Goal: Communication & Community: Connect with others

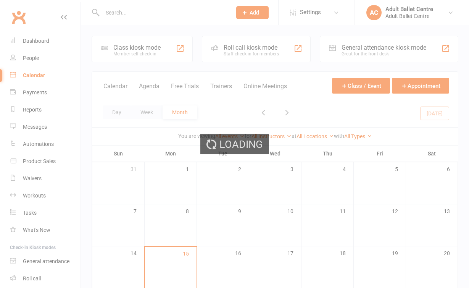
scroll to position [155, 0]
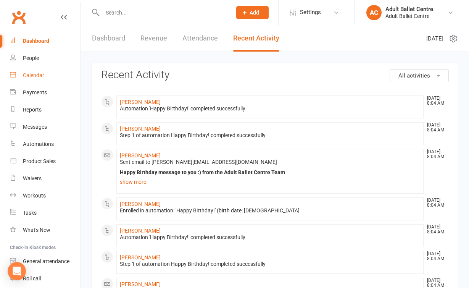
click at [42, 78] on div "Calendar" at bounding box center [33, 75] width 21 height 6
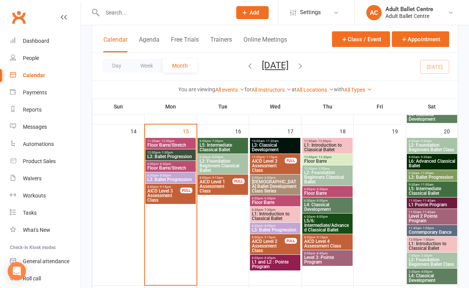
scroll to position [381, 0]
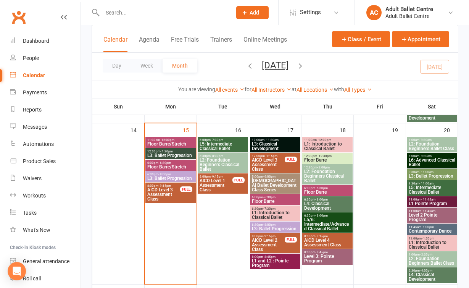
click at [180, 156] on span "L3: Ballet Progression" at bounding box center [170, 155] width 47 height 5
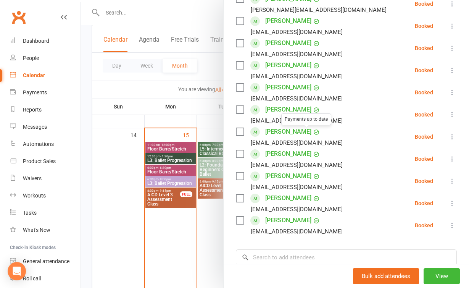
scroll to position [198, 0]
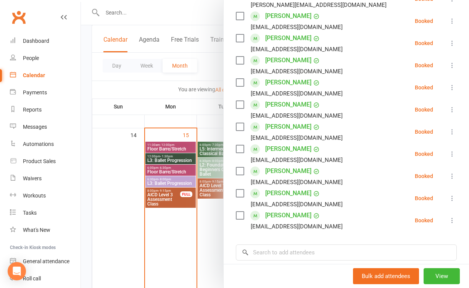
click at [198, 237] on div at bounding box center [275, 144] width 388 height 288
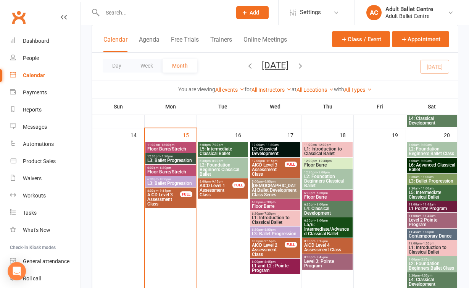
click at [172, 148] on span "Floor Barre/Stretch" at bounding box center [170, 148] width 47 height 5
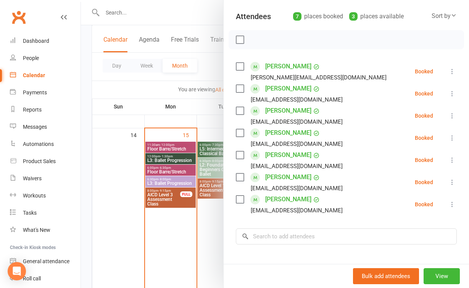
scroll to position [84, 0]
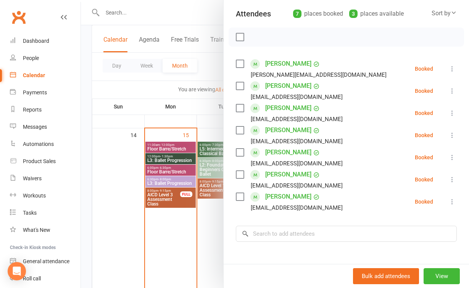
click at [282, 153] on link "[PERSON_NAME]" at bounding box center [288, 152] width 46 height 12
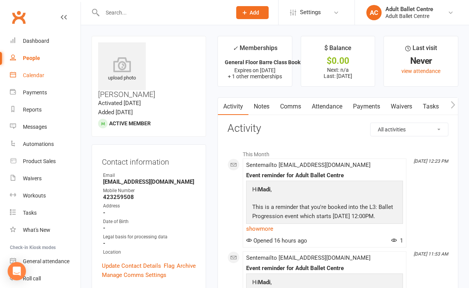
click at [29, 74] on div "Calendar" at bounding box center [33, 75] width 21 height 6
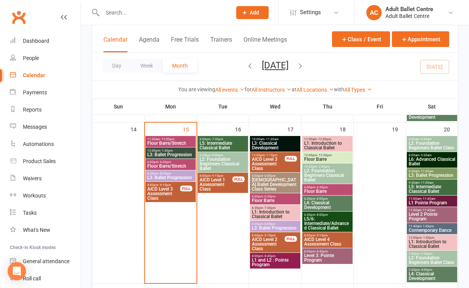
scroll to position [352, 0]
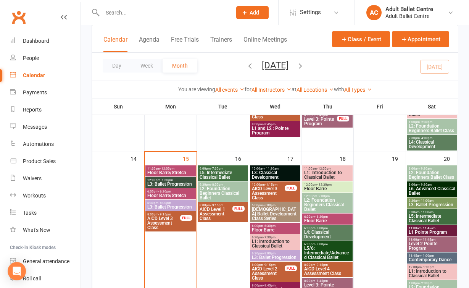
click at [187, 179] on span "12:00pm - 1:30pm" at bounding box center [170, 179] width 47 height 3
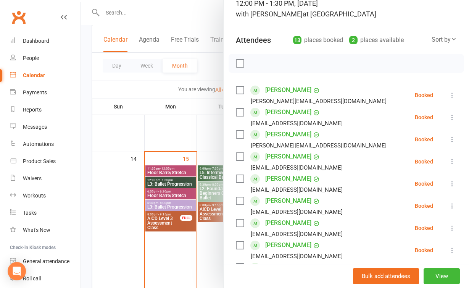
scroll to position [63, 0]
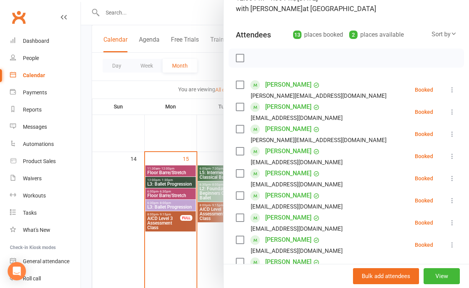
click at [282, 174] on link "Lauren Martin" at bounding box center [288, 173] width 46 height 12
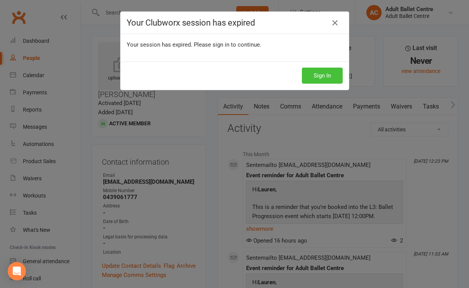
click at [311, 74] on button "Sign In" at bounding box center [322, 76] width 41 height 16
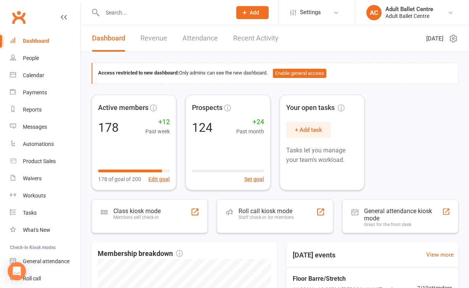
click at [246, 43] on link "Recent Activity" at bounding box center [255, 38] width 45 height 26
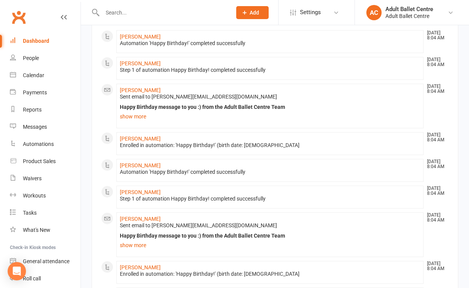
scroll to position [67, 0]
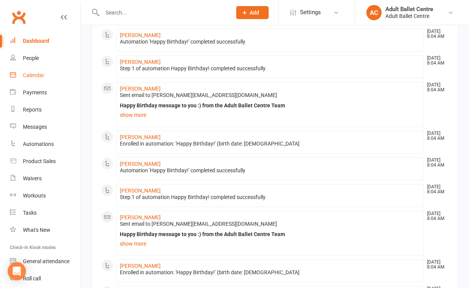
click at [31, 79] on link "Calendar" at bounding box center [45, 75] width 71 height 17
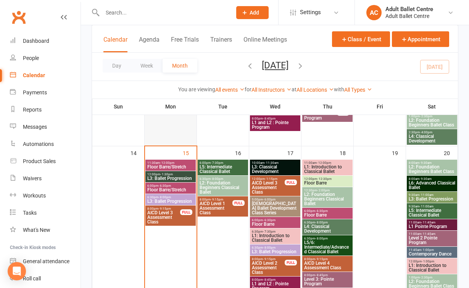
scroll to position [369, 0]
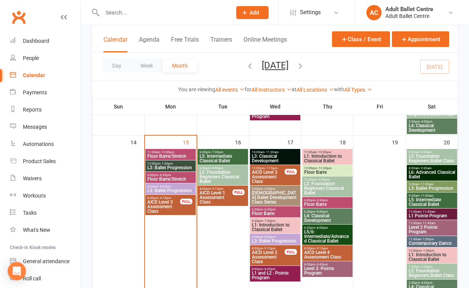
click at [178, 165] on span "L3: Ballet Progression" at bounding box center [170, 167] width 47 height 5
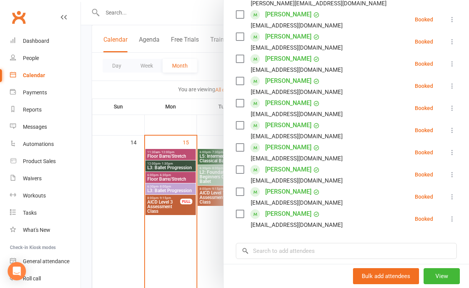
scroll to position [204, 0]
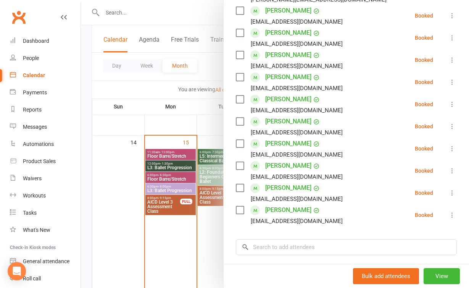
click at [215, 229] on div at bounding box center [275, 144] width 388 height 288
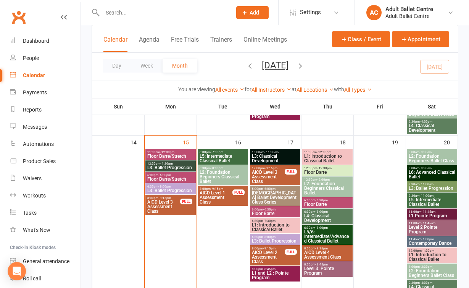
click at [211, 161] on span "L5: Intermediate Classical Ballet" at bounding box center [222, 158] width 47 height 9
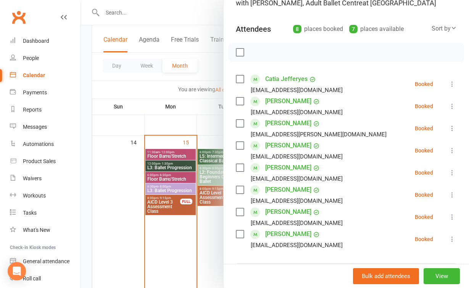
scroll to position [63, 0]
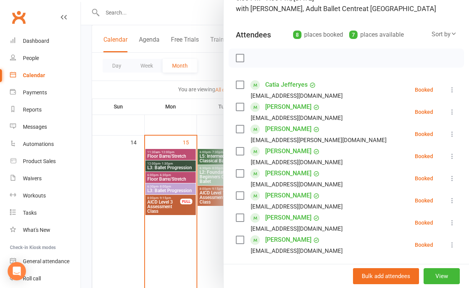
click at [189, 225] on div at bounding box center [275, 144] width 388 height 288
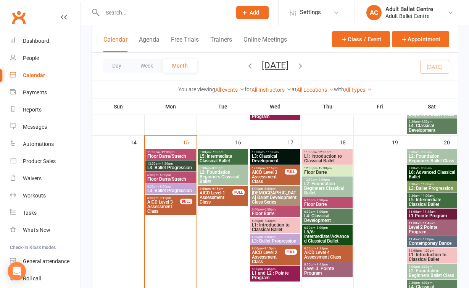
click at [426, 198] on span "L5: Intermediate Classical Ballet" at bounding box center [431, 201] width 47 height 9
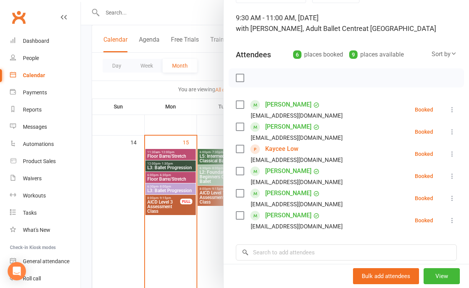
scroll to position [65, 0]
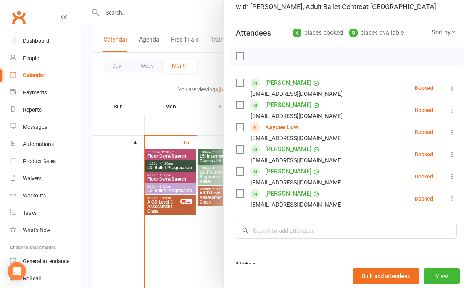
click at [191, 226] on div at bounding box center [275, 144] width 388 height 288
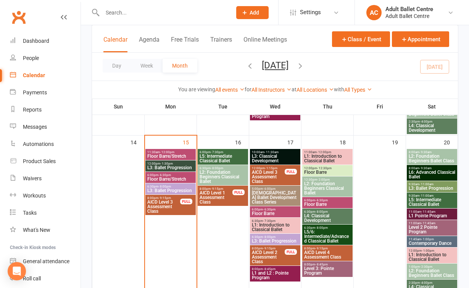
click at [439, 170] on span "L6: Advanced Classical Ballet" at bounding box center [431, 174] width 47 height 9
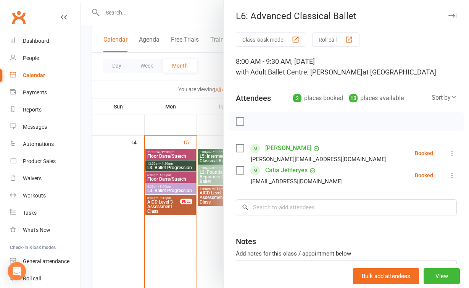
click at [189, 237] on div at bounding box center [275, 144] width 388 height 288
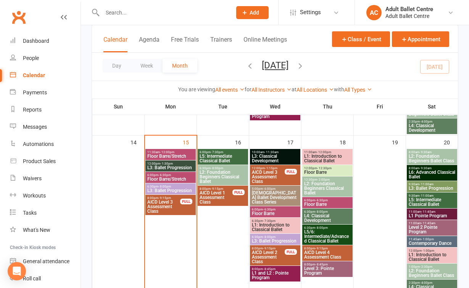
click at [221, 151] on span "- 7:30pm" at bounding box center [217, 151] width 13 height 3
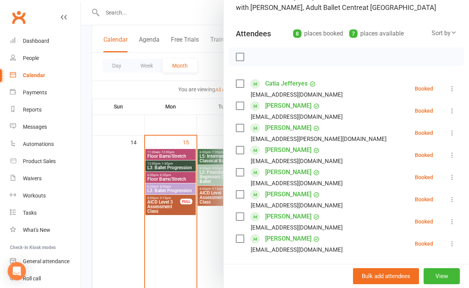
scroll to position [55, 0]
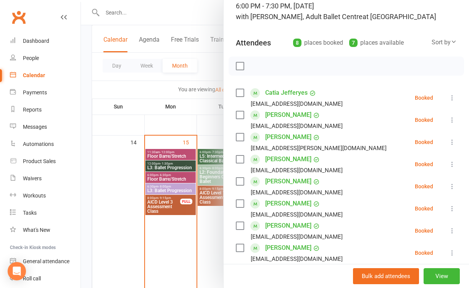
click at [170, 258] on div at bounding box center [275, 144] width 388 height 288
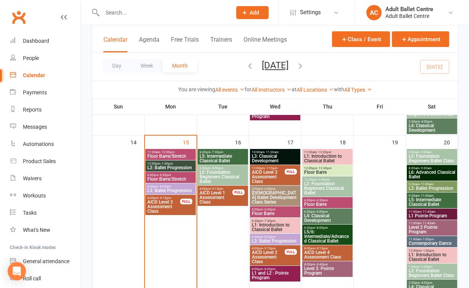
click at [213, 165] on div "6:30pm - 8:00pm L2: Foundation Beginners Classical Ballet" at bounding box center [223, 175] width 50 height 20
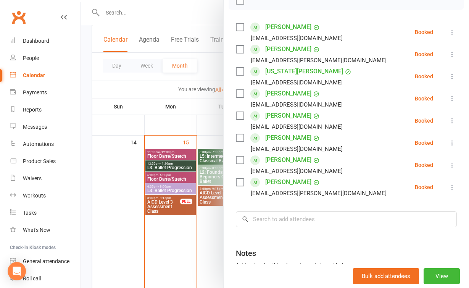
scroll to position [130, 0]
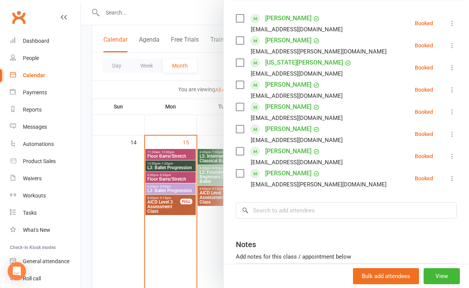
click at [207, 246] on div at bounding box center [275, 144] width 388 height 288
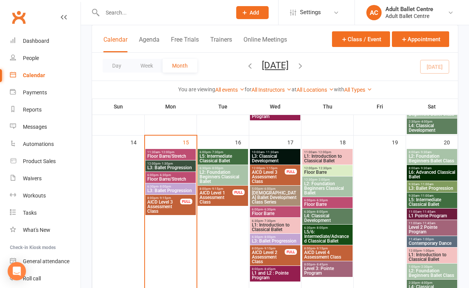
click at [271, 156] on span "L3: Classical Development" at bounding box center [274, 158] width 47 height 9
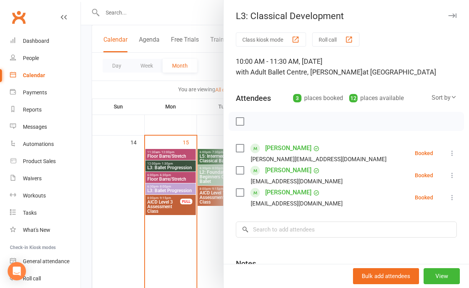
click at [215, 237] on div at bounding box center [275, 144] width 388 height 288
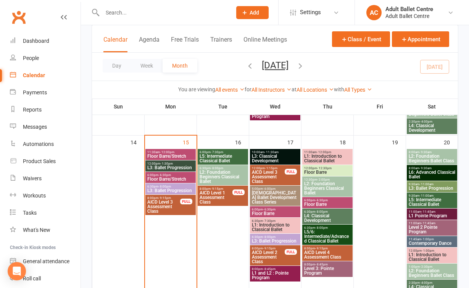
click at [272, 240] on span "L3: Ballet Progression" at bounding box center [274, 240] width 47 height 5
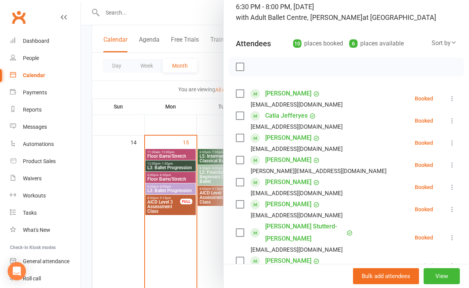
scroll to position [50, 0]
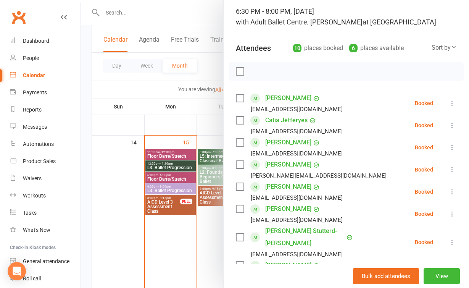
click at [215, 237] on div at bounding box center [275, 144] width 388 height 288
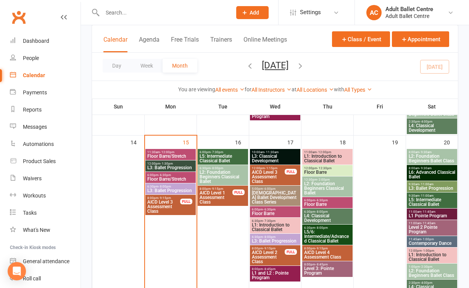
click at [166, 165] on span "L3: Ballet Progression" at bounding box center [170, 167] width 47 height 5
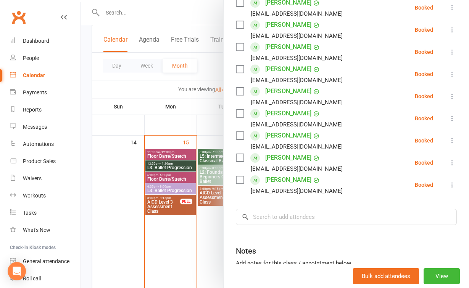
scroll to position [237, 0]
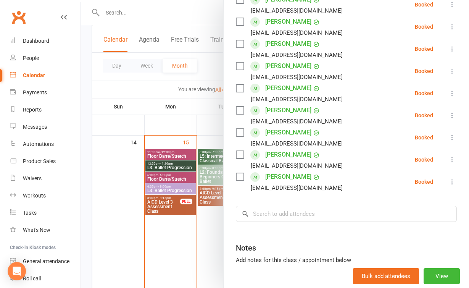
click at [182, 222] on div at bounding box center [275, 144] width 388 height 288
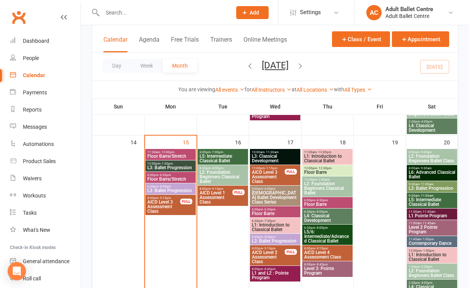
click at [178, 188] on span "L3: Ballet Progression" at bounding box center [170, 190] width 47 height 5
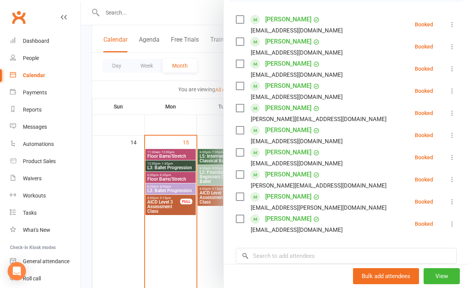
scroll to position [130, 0]
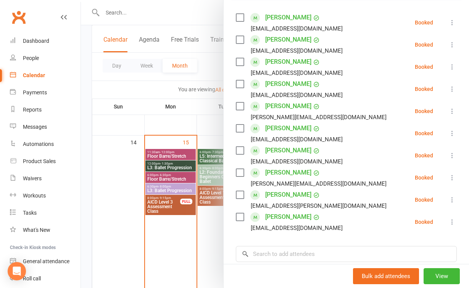
click at [208, 248] on div at bounding box center [275, 144] width 388 height 288
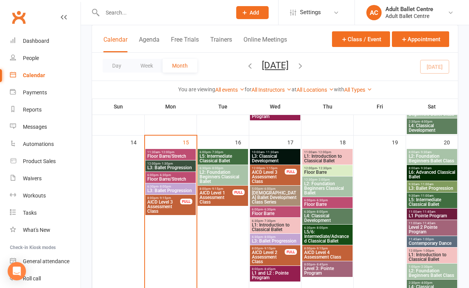
click at [183, 156] on span "Floor Barre/Stretch" at bounding box center [170, 156] width 47 height 5
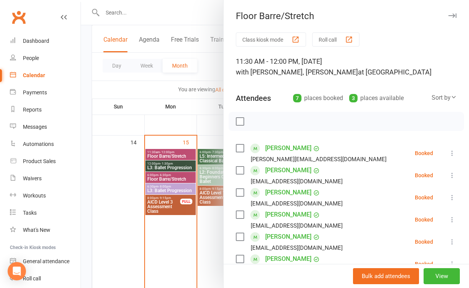
click at [201, 225] on div at bounding box center [275, 144] width 388 height 288
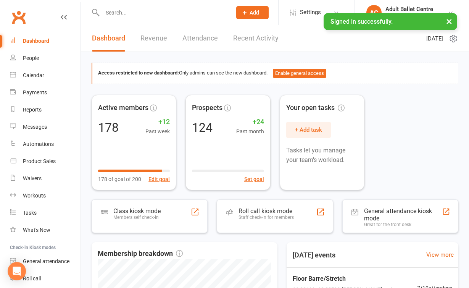
click at [254, 33] on link "Recent Activity" at bounding box center [255, 38] width 45 height 26
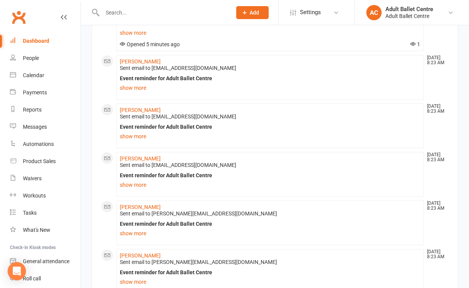
scroll to position [217, 0]
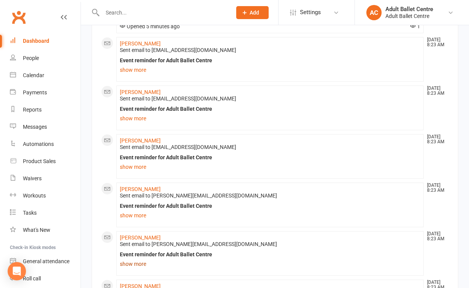
click at [130, 264] on link "show more" at bounding box center [270, 263] width 300 height 11
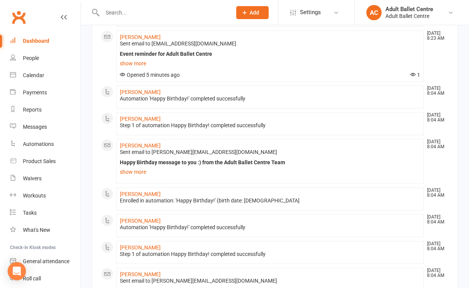
scroll to position [664, 0]
click at [41, 80] on link "Calendar" at bounding box center [45, 75] width 71 height 17
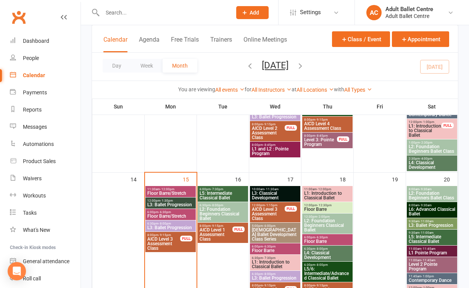
scroll to position [346, 0]
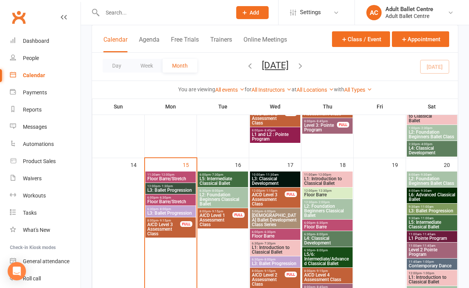
click at [183, 188] on span "L3: Ballet Progression" at bounding box center [170, 190] width 47 height 5
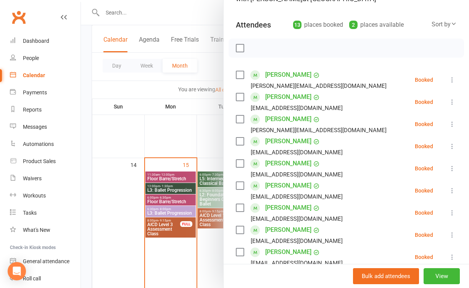
scroll to position [73, 0]
click at [177, 129] on div at bounding box center [275, 144] width 388 height 288
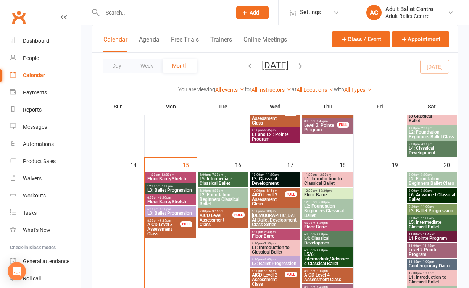
click at [172, 185] on span "12:00pm - 1:30pm" at bounding box center [170, 185] width 47 height 3
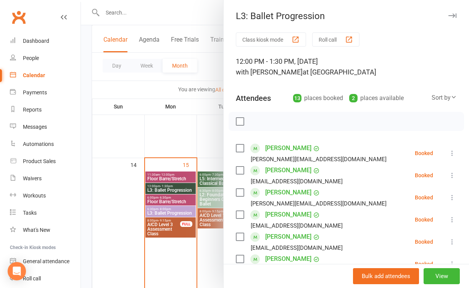
click at [174, 130] on div at bounding box center [275, 144] width 388 height 288
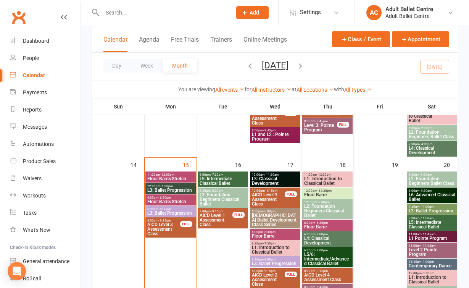
click at [183, 188] on span "L3: Ballet Progression" at bounding box center [170, 190] width 47 height 5
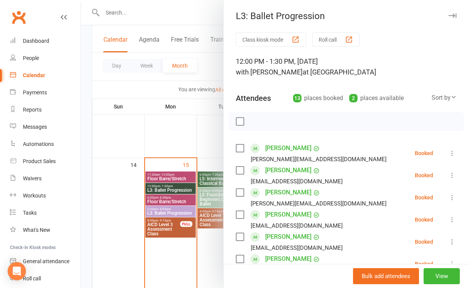
click at [204, 144] on div at bounding box center [275, 144] width 388 height 288
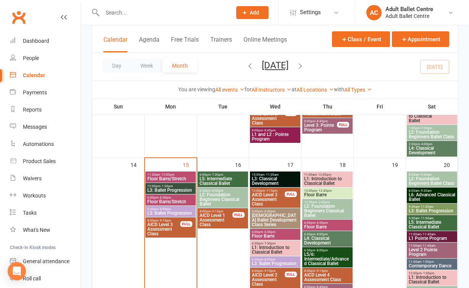
click at [182, 188] on span "L3: Ballet Progression" at bounding box center [170, 190] width 47 height 5
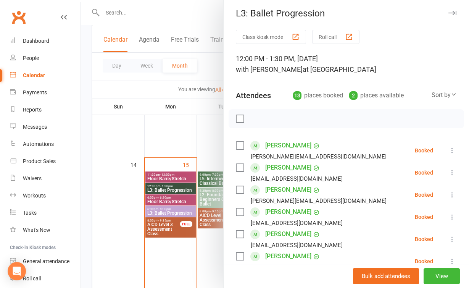
scroll to position [0, 0]
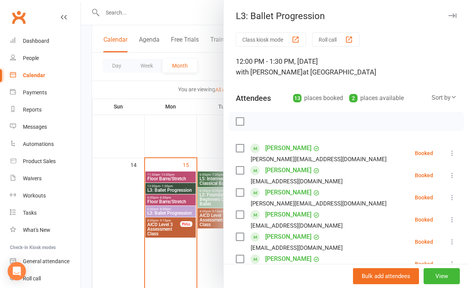
click at [219, 163] on div at bounding box center [275, 144] width 388 height 288
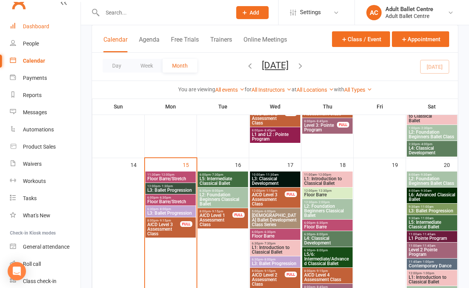
scroll to position [28, 0]
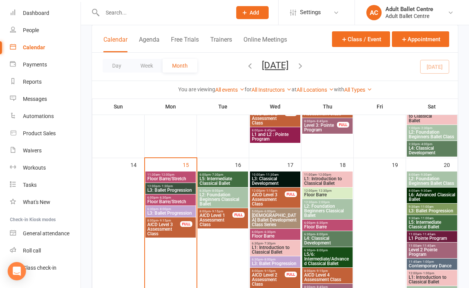
click at [162, 188] on span "L3: Ballet Progression" at bounding box center [170, 190] width 47 height 5
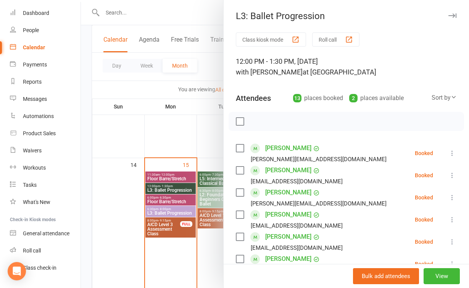
scroll to position [0, 0]
click at [135, 250] on div at bounding box center [275, 144] width 388 height 288
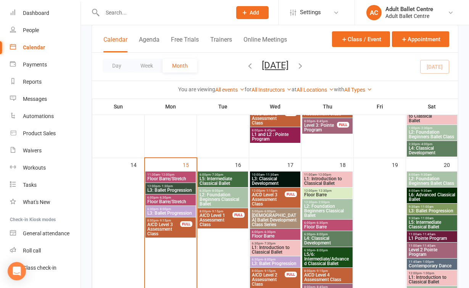
click at [156, 190] on span "L3: Ballet Progression" at bounding box center [170, 190] width 47 height 5
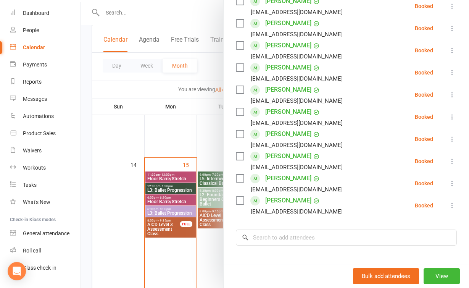
scroll to position [213, 0]
click at [181, 137] on div at bounding box center [275, 144] width 388 height 288
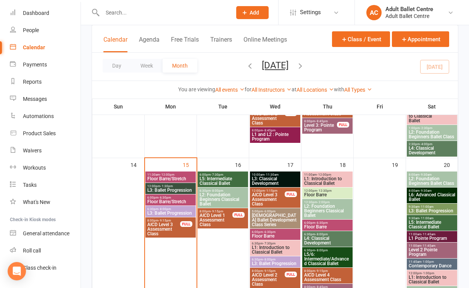
click at [161, 188] on span "L3: Ballet Progression" at bounding box center [170, 190] width 47 height 5
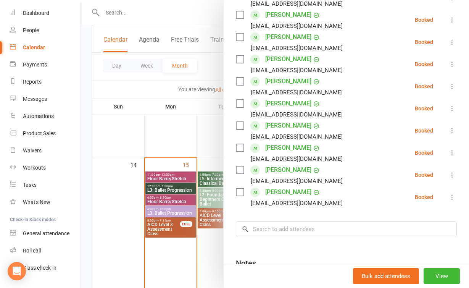
scroll to position [220, 0]
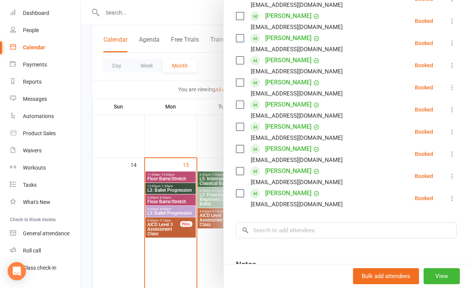
click at [197, 271] on div at bounding box center [275, 144] width 388 height 288
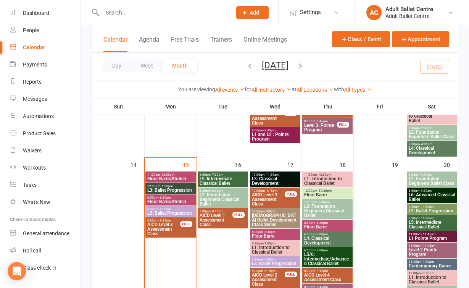
click at [183, 212] on span "L3: Ballet Progression" at bounding box center [170, 213] width 47 height 5
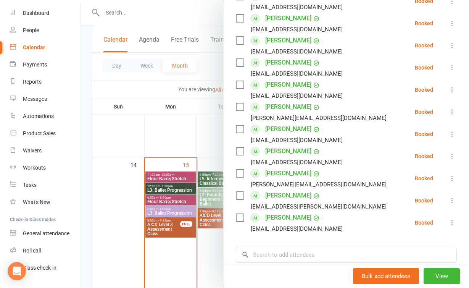
scroll to position [181, 0]
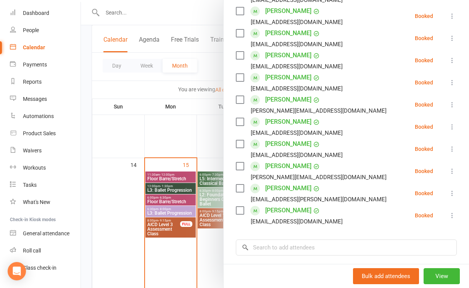
click at [222, 251] on div at bounding box center [275, 144] width 388 height 288
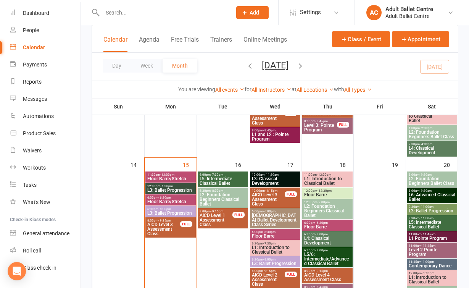
click at [161, 185] on span "- 1:30pm" at bounding box center [166, 185] width 13 height 3
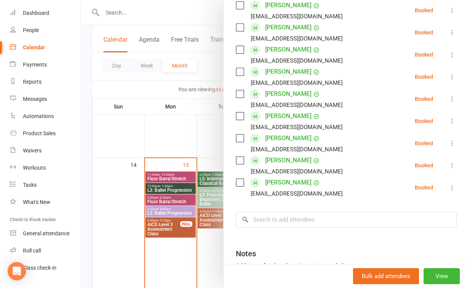
scroll to position [234, 0]
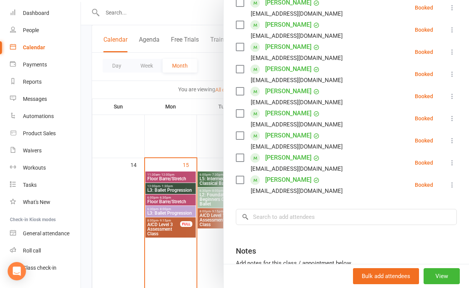
click at [178, 257] on div at bounding box center [275, 144] width 388 height 288
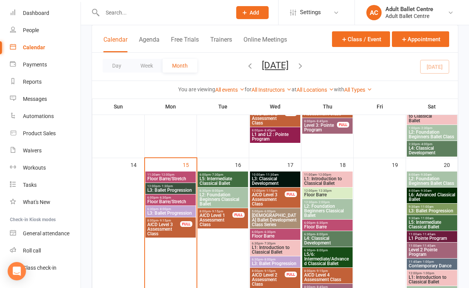
click at [173, 185] on span "12:00pm - 1:30pm" at bounding box center [170, 185] width 47 height 3
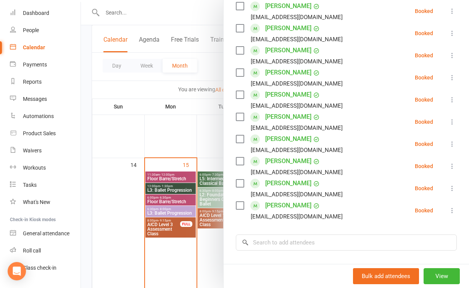
scroll to position [224, 0]
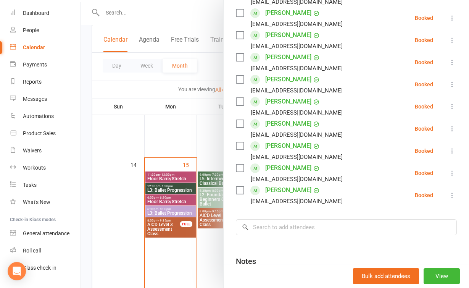
click at [202, 261] on div at bounding box center [275, 144] width 388 height 288
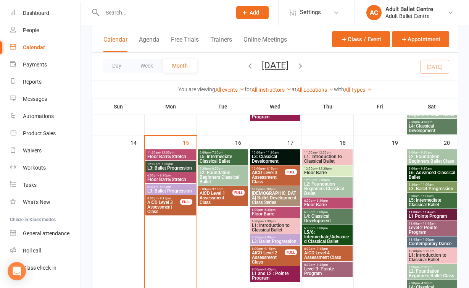
scroll to position [368, 0]
click at [213, 158] on span "L5: Intermediate Classical Ballet" at bounding box center [222, 158] width 47 height 9
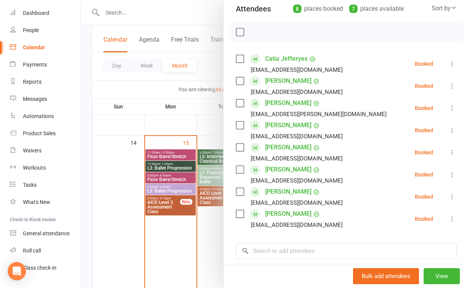
scroll to position [90, 0]
click at [189, 234] on div at bounding box center [275, 144] width 388 height 288
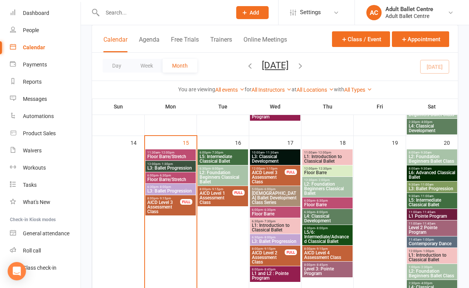
click at [273, 155] on span "L3: Classical Development" at bounding box center [274, 158] width 47 height 9
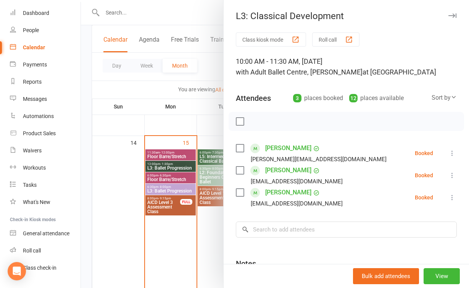
click at [214, 233] on div at bounding box center [275, 144] width 388 height 288
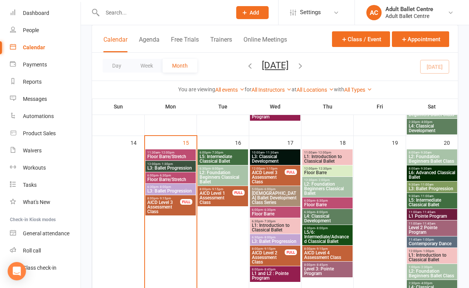
click at [256, 273] on span "L1 and L2 : Pointe Program" at bounding box center [274, 275] width 47 height 9
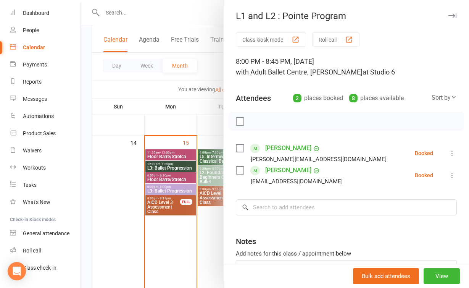
click at [210, 255] on div at bounding box center [275, 144] width 388 height 288
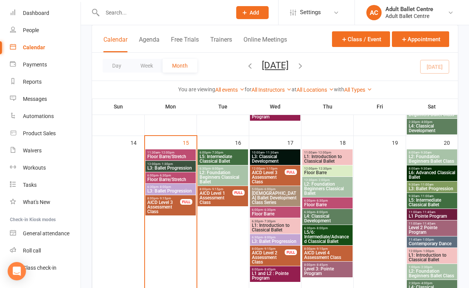
click at [224, 158] on span "L5: Intermediate Classical Ballet" at bounding box center [222, 158] width 47 height 9
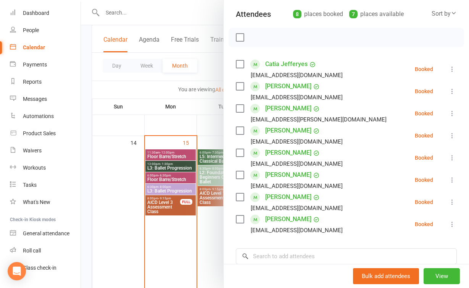
scroll to position [84, 0]
click at [226, 243] on div "Class kiosk mode Roll call 6:00 PM - 7:30 PM, Tuesday, September, 16, 2025 with…" at bounding box center [346, 159] width 245 height 423
click at [205, 235] on div at bounding box center [275, 144] width 388 height 288
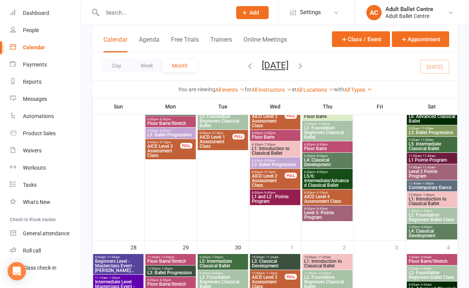
scroll to position [587, 0]
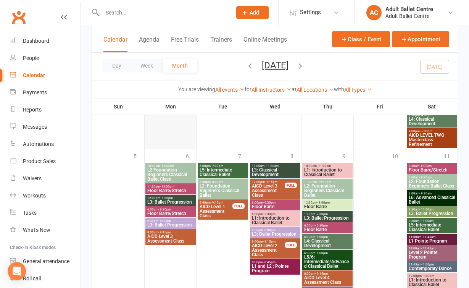
scroll to position [910, 0]
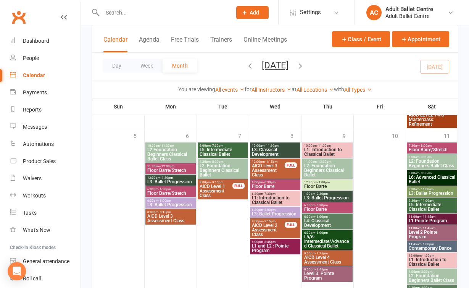
click at [173, 156] on span "L2 Foundation Beginners Classical Ballet Class" at bounding box center [170, 154] width 47 height 14
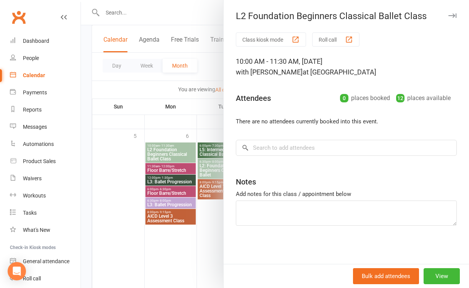
click at [208, 208] on div at bounding box center [275, 144] width 388 height 288
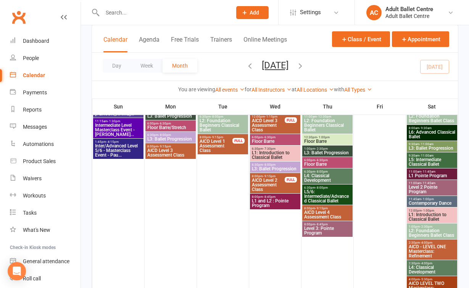
scroll to position [730, 0]
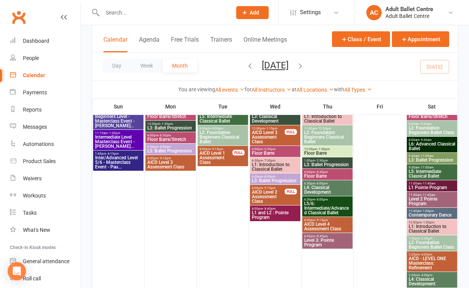
click at [341, 163] on span "L3: Ballet Progression" at bounding box center [327, 164] width 47 height 5
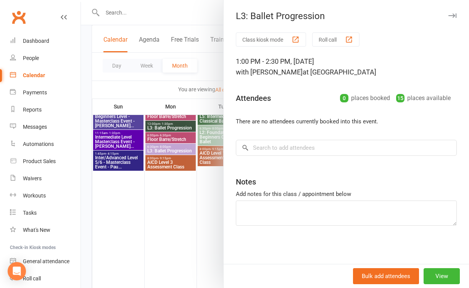
click at [190, 254] on div at bounding box center [275, 144] width 388 height 288
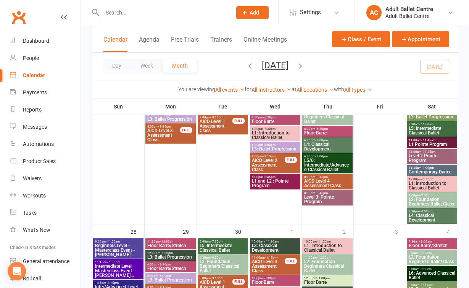
scroll to position [596, 0]
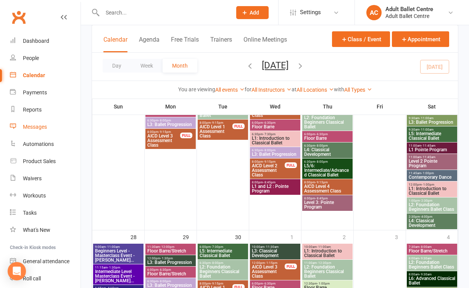
click at [35, 126] on div "Messages" at bounding box center [35, 127] width 24 height 6
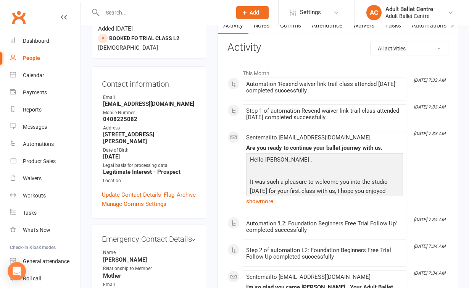
scroll to position [76, 0]
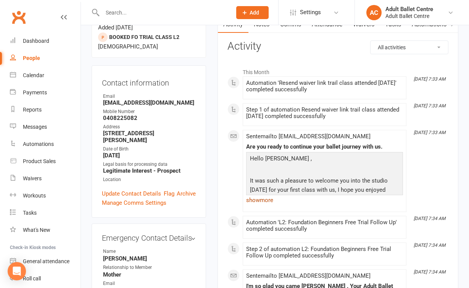
click at [248, 196] on link "show more" at bounding box center [324, 200] width 157 height 11
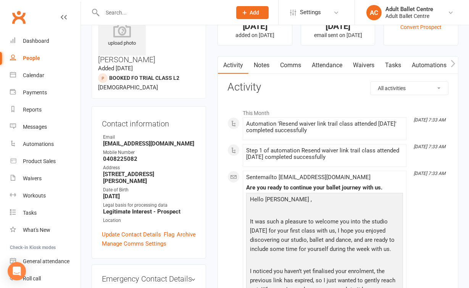
scroll to position [0, 0]
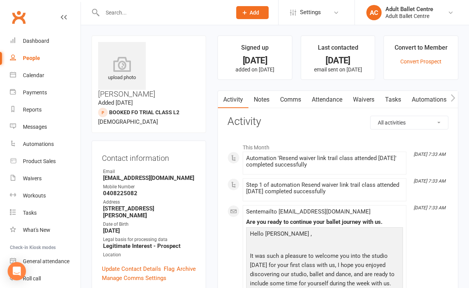
click at [303, 97] on link "Comms" at bounding box center [291, 100] width 32 height 18
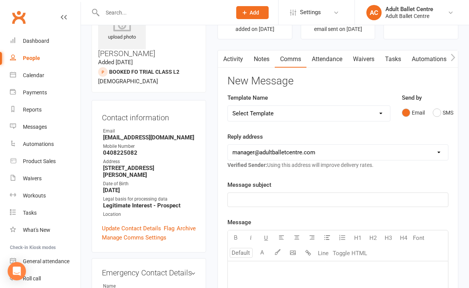
scroll to position [39, 0]
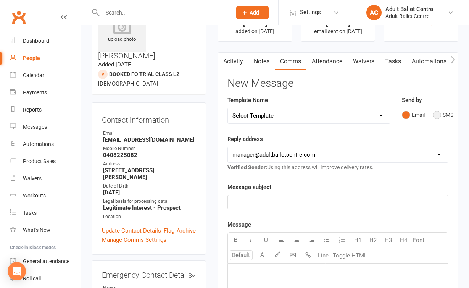
click at [433, 114] on div "Email SMS" at bounding box center [425, 115] width 47 height 14
click at [438, 116] on button "SMS" at bounding box center [443, 115] width 21 height 14
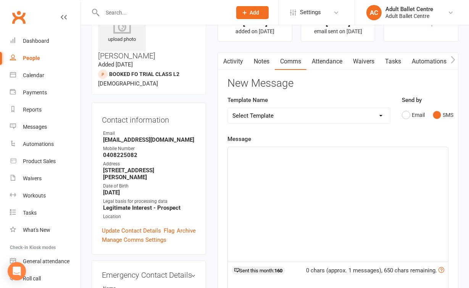
click at [273, 158] on div "﻿" at bounding box center [338, 204] width 220 height 114
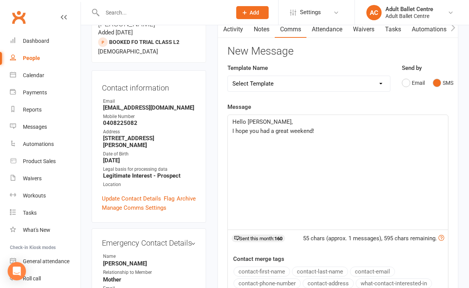
scroll to position [69, 0]
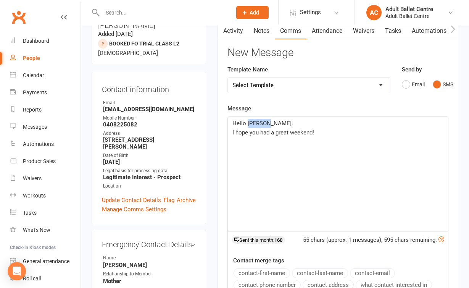
drag, startPoint x: 264, startPoint y: 121, endPoint x: 247, endPoint y: 121, distance: 17.2
click at [247, 121] on p "Hello [PERSON_NAME]," at bounding box center [337, 123] width 211 height 9
click at [246, 271] on button "contact-first-name" at bounding box center [261, 273] width 56 height 10
click at [306, 181] on div "Hello ﻿ {contact-first-name} I hope you had a great weekend! ﻿" at bounding box center [338, 173] width 220 height 114
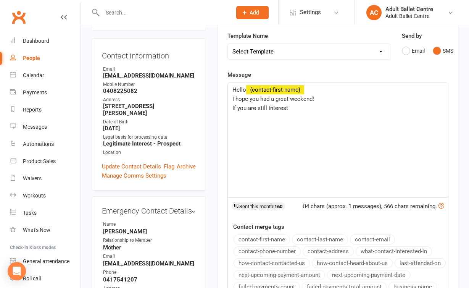
scroll to position [100, 0]
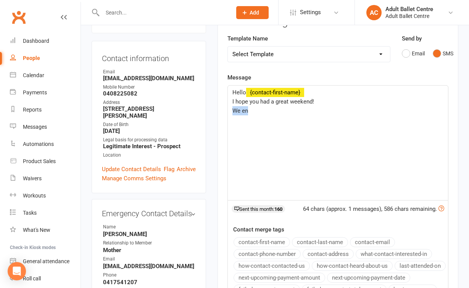
drag, startPoint x: 261, startPoint y: 112, endPoint x: 228, endPoint y: 112, distance: 32.4
click at [228, 112] on div "Hello ﻿ {contact-first-name} I hope you had a great weekend! We en" at bounding box center [338, 142] width 220 height 114
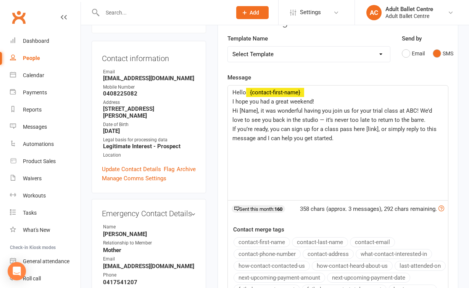
click at [278, 134] on p "If you’re ready, you can sign up for a class pass here [link], or simply reply …" at bounding box center [337, 133] width 211 height 18
drag, startPoint x: 259, startPoint y: 110, endPoint x: 220, endPoint y: 110, distance: 38.9
click at [220, 110] on div "Activity Notes Comms Attendance Waivers Tasks Automations Workouts Assessments …" at bounding box center [337, 188] width 241 height 394
click at [315, 122] on p "It was wonderful having you join us for your trial class at ABC! We’d love to s…" at bounding box center [337, 115] width 211 height 18
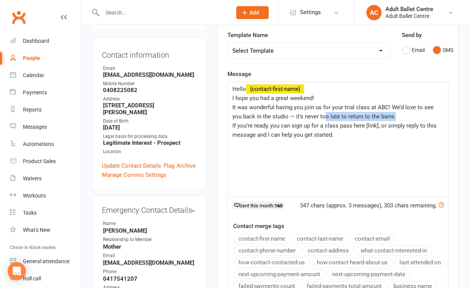
scroll to position [104, 0]
click at [285, 117] on span "It was wonderful having you join us for your trial class at ABC! We’d love to s…" at bounding box center [333, 111] width 203 height 16
click at [378, 114] on span "It was wonderful having you join us for your trial class at ABC! We’d love to s…" at bounding box center [333, 111] width 203 height 16
click at [394, 144] on p "﻿" at bounding box center [337, 143] width 211 height 9
drag, startPoint x: 378, startPoint y: 125, endPoint x: 364, endPoint y: 124, distance: 13.4
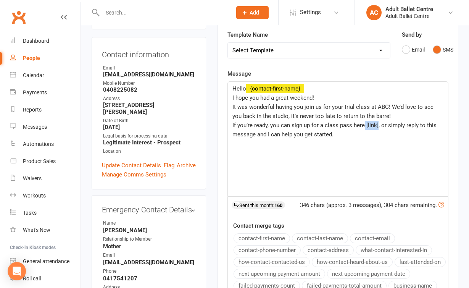
click at [364, 124] on span "If you’re ready, you can sign up for a class pass here [link], or simply reply …" at bounding box center [335, 130] width 206 height 16
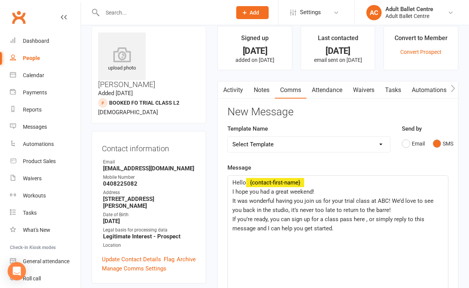
scroll to position [19, 0]
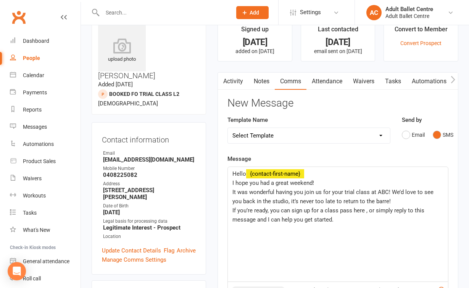
click at [373, 79] on link "Waivers" at bounding box center [364, 81] width 32 height 18
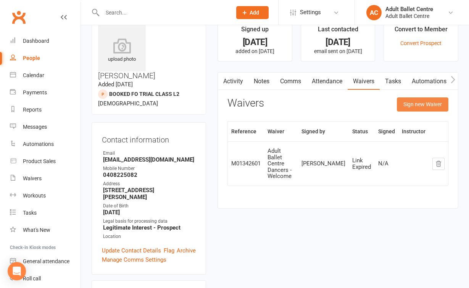
click at [415, 105] on button "Sign new Waiver" at bounding box center [422, 104] width 51 height 14
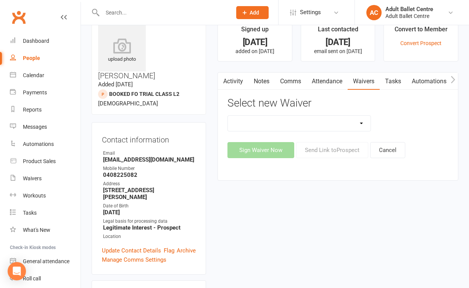
click at [325, 82] on link "Attendance" at bounding box center [326, 81] width 41 height 18
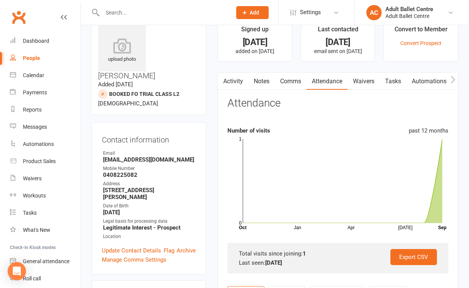
click at [296, 82] on link "Comms" at bounding box center [291, 81] width 32 height 18
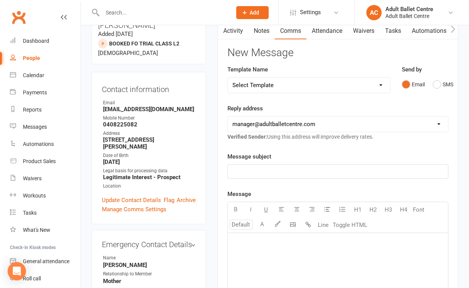
scroll to position [67, 0]
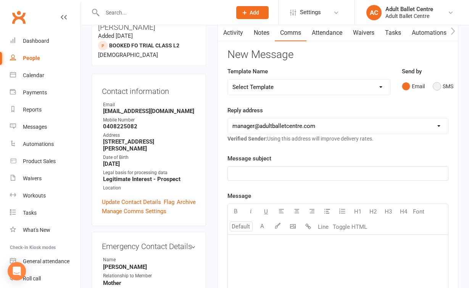
click at [438, 83] on button "SMS" at bounding box center [443, 86] width 21 height 14
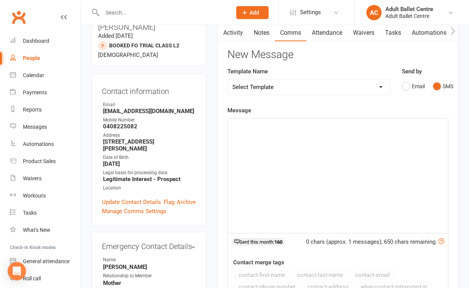
click at [315, 129] on div "﻿" at bounding box center [338, 175] width 220 height 114
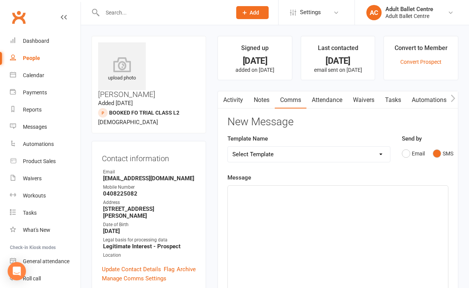
scroll to position [0, 0]
click at [229, 99] on link "Activity" at bounding box center [233, 100] width 31 height 18
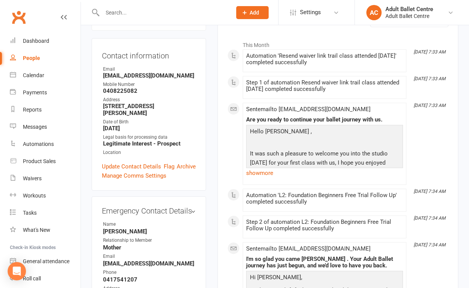
scroll to position [105, 0]
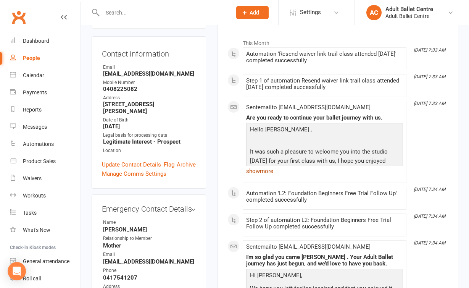
click at [262, 167] on link "show more" at bounding box center [324, 171] width 157 height 11
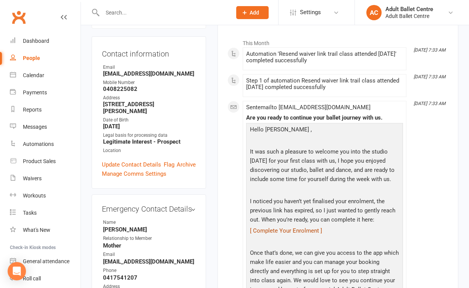
click at [291, 234] on link "[ Complete Your Enrolment ]" at bounding box center [286, 230] width 72 height 7
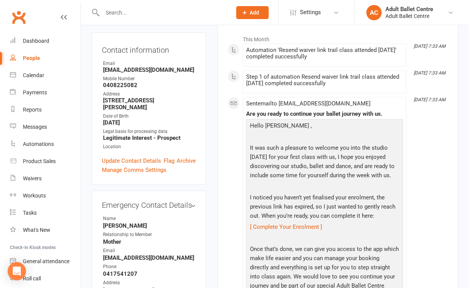
scroll to position [199, 0]
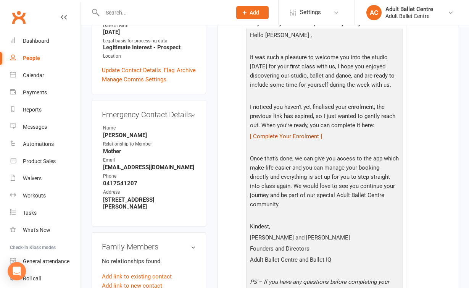
click at [288, 140] on link "[ Complete Your Enrolment ]" at bounding box center [286, 136] width 72 height 7
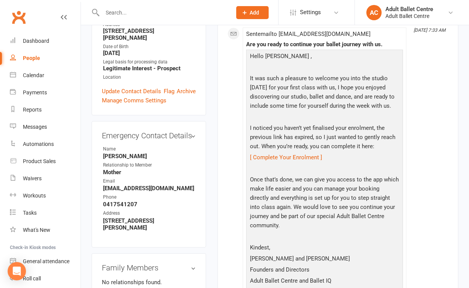
scroll to position [181, 0]
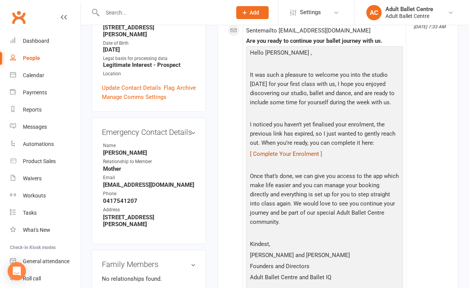
click at [308, 157] on link "[ Complete Your Enrolment ]" at bounding box center [286, 153] width 72 height 7
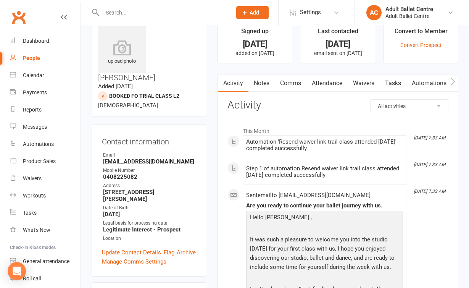
scroll to position [17, 0]
click at [388, 84] on link "Tasks" at bounding box center [393, 83] width 27 height 18
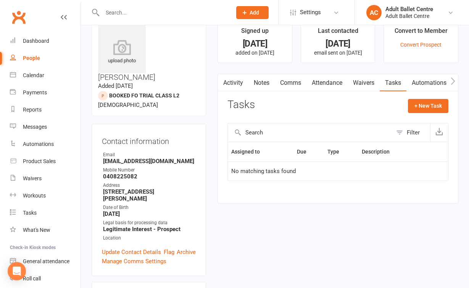
scroll to position [27, 0]
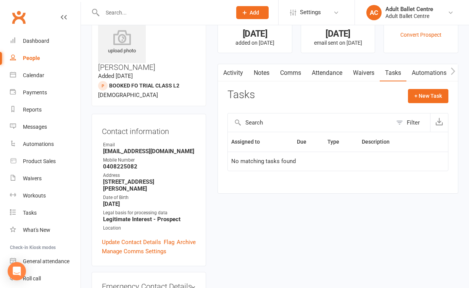
click at [360, 75] on link "Waivers" at bounding box center [364, 73] width 32 height 18
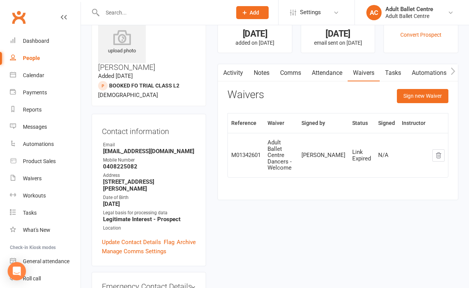
click at [330, 71] on link "Attendance" at bounding box center [326, 73] width 41 height 18
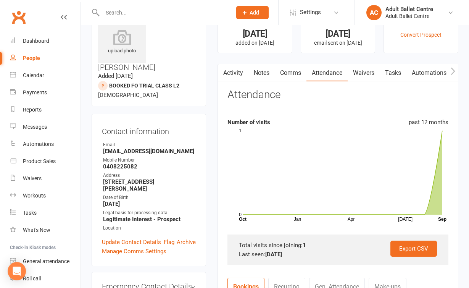
click at [288, 77] on link "Comms" at bounding box center [291, 73] width 32 height 18
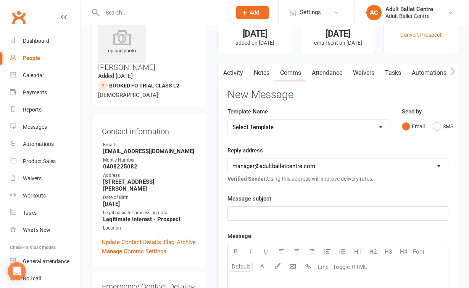
scroll to position [47, 0]
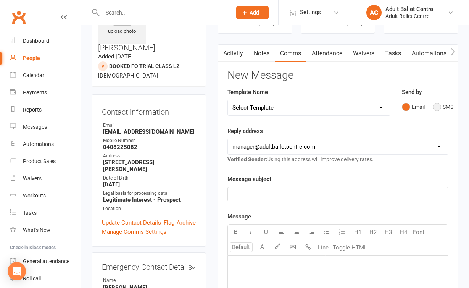
click at [436, 107] on button "SMS" at bounding box center [443, 107] width 21 height 14
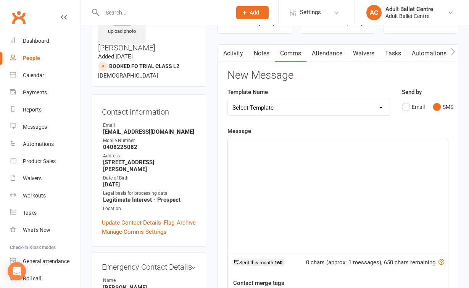
click at [265, 168] on div "﻿" at bounding box center [338, 196] width 220 height 114
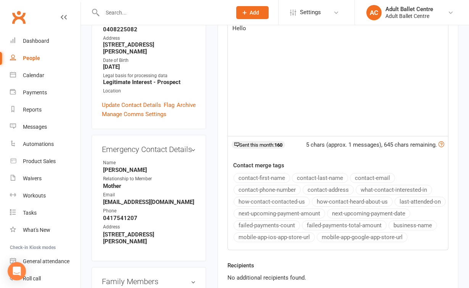
scroll to position [167, 0]
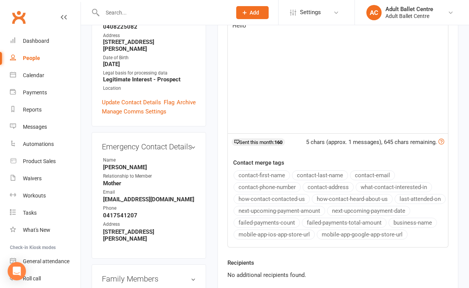
click at [274, 174] on button "contact-first-name" at bounding box center [261, 175] width 56 height 10
click at [275, 57] on div "Hello ﻿ {contact-first-name}" at bounding box center [338, 76] width 220 height 114
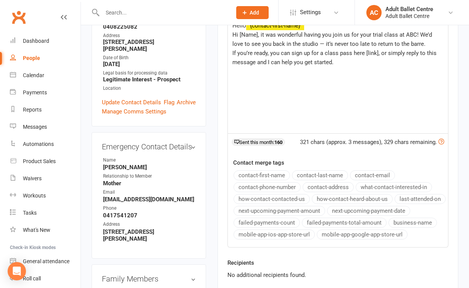
click at [293, 67] on p "﻿" at bounding box center [337, 71] width 211 height 9
click at [310, 43] on span "Hi [Name], it was wonderful having you join us for your trial class at ABC! We’…" at bounding box center [332, 39] width 201 height 16
